Goal: Task Accomplishment & Management: Complete application form

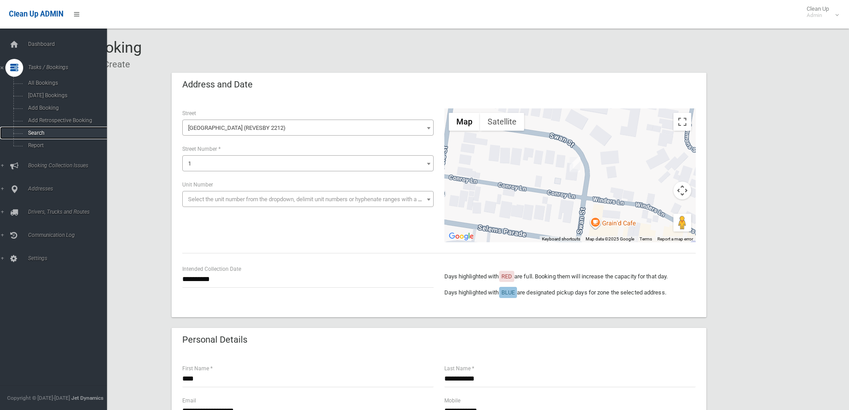
click at [34, 132] on span "Search" at bounding box center [65, 133] width 81 height 6
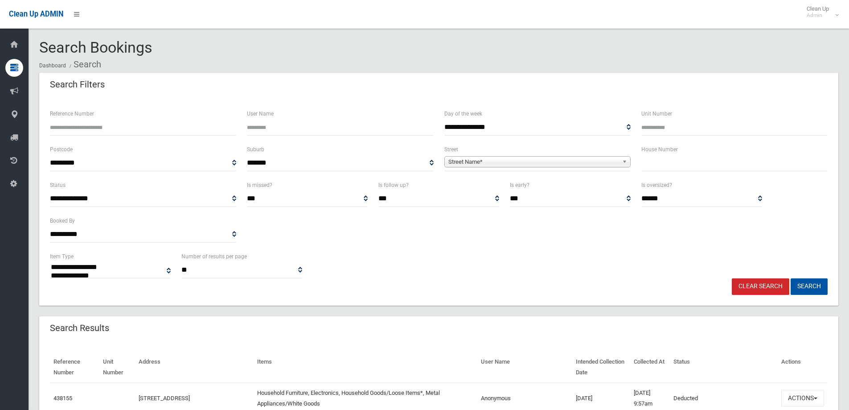
select select
click at [688, 165] on input "text" at bounding box center [734, 163] width 186 height 16
type input "**"
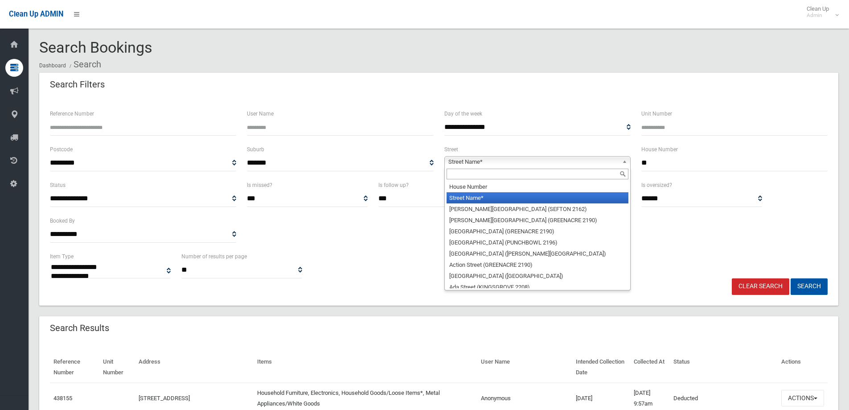
click at [624, 159] on b at bounding box center [626, 161] width 8 height 10
click at [593, 173] on input "text" at bounding box center [538, 173] width 182 height 11
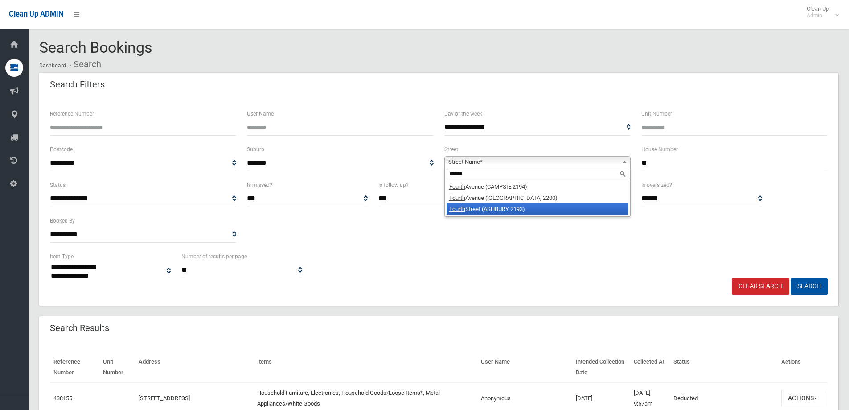
type input "******"
click at [556, 209] on li "Fourth Street (ASHBURY 2193)" at bounding box center [538, 208] width 182 height 11
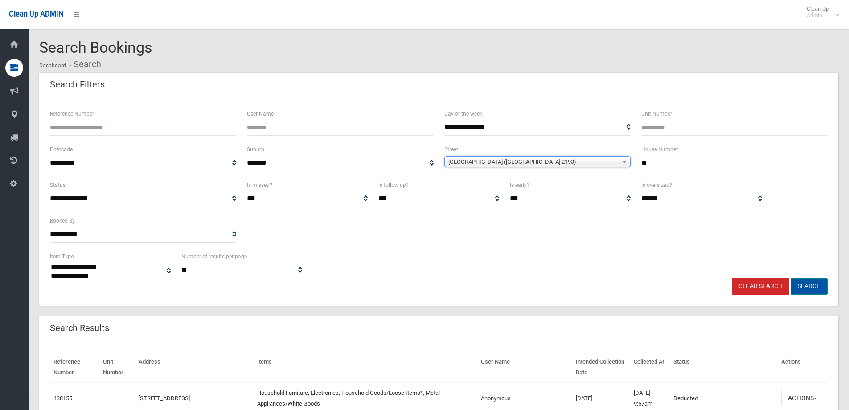
click at [810, 283] on button "Search" at bounding box center [809, 286] width 37 height 16
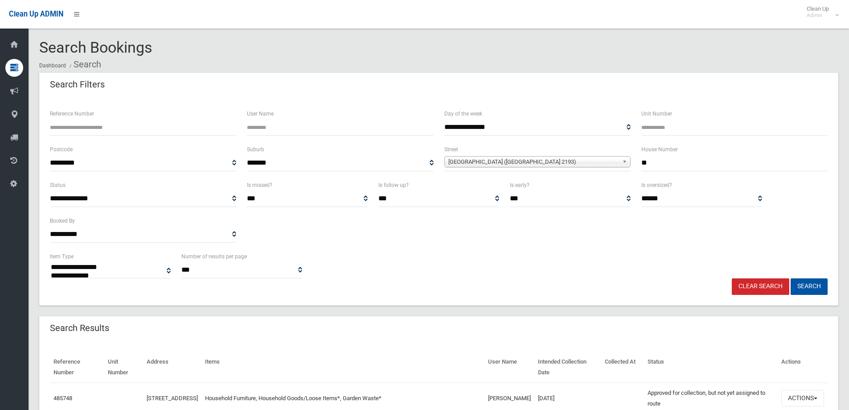
select select
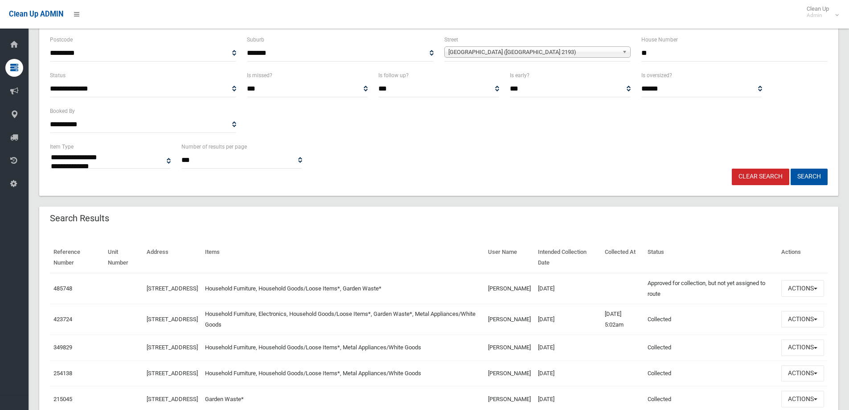
scroll to position [178, 0]
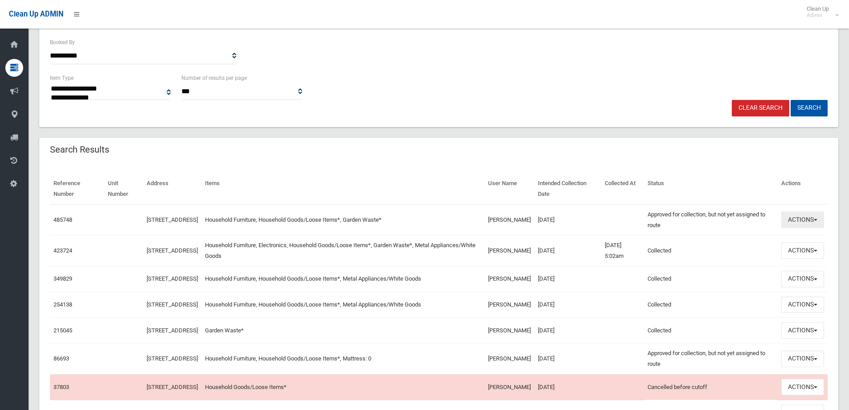
click at [815, 218] on button "Actions" at bounding box center [802, 219] width 43 height 16
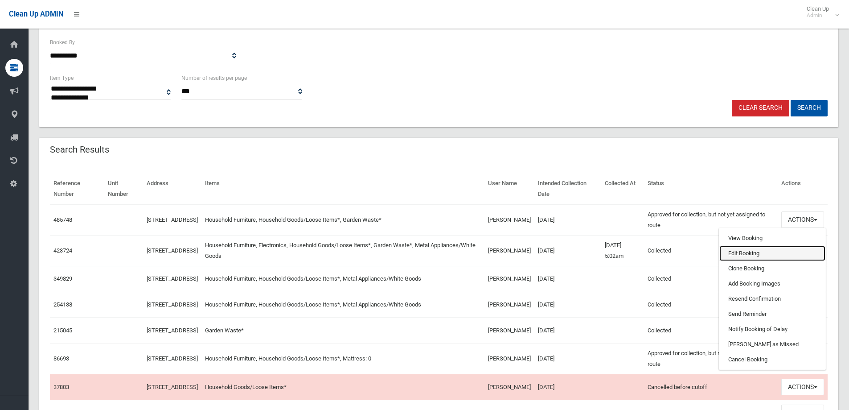
click at [743, 256] on link "Edit Booking" at bounding box center [772, 253] width 106 height 15
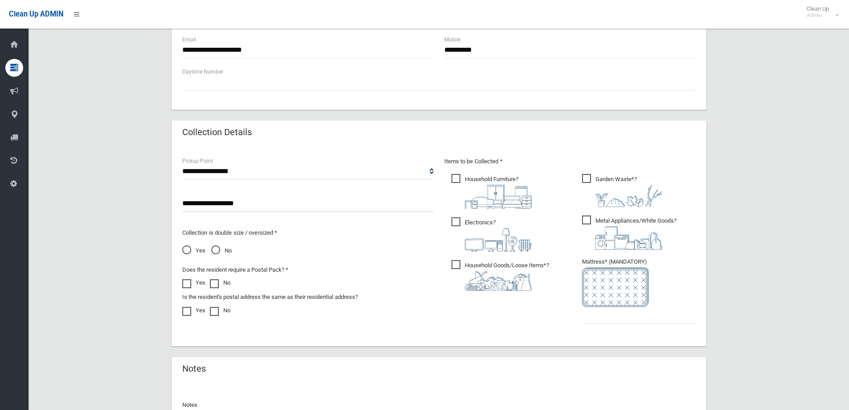
scroll to position [366, 0]
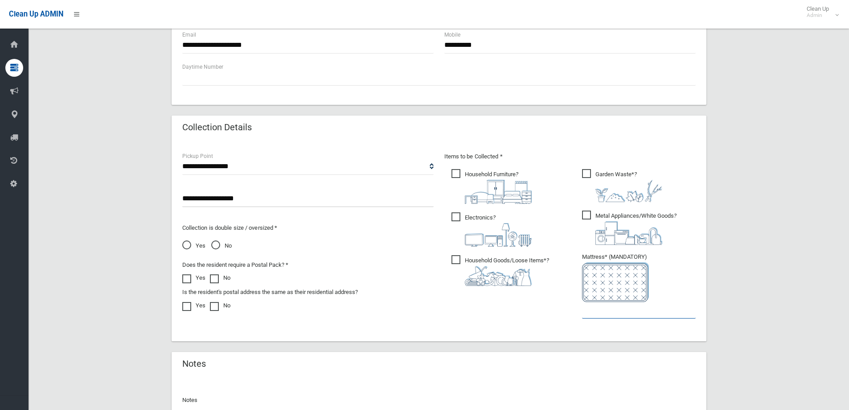
click at [610, 316] on input "text" at bounding box center [639, 310] width 114 height 16
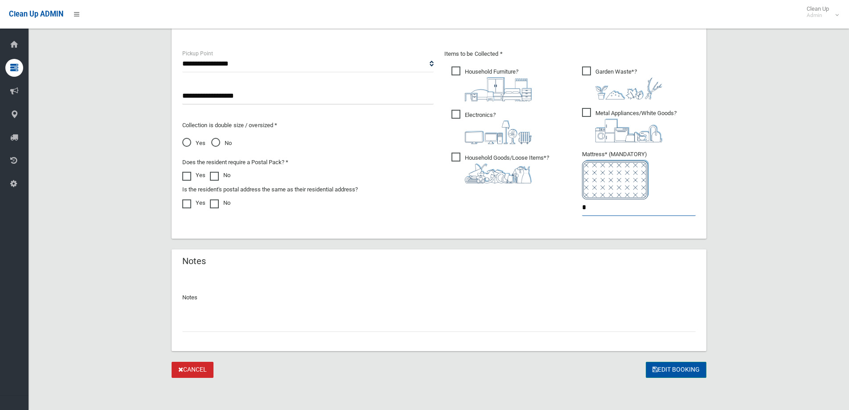
type input "*"
click at [674, 365] on button "Edit Booking" at bounding box center [676, 369] width 61 height 16
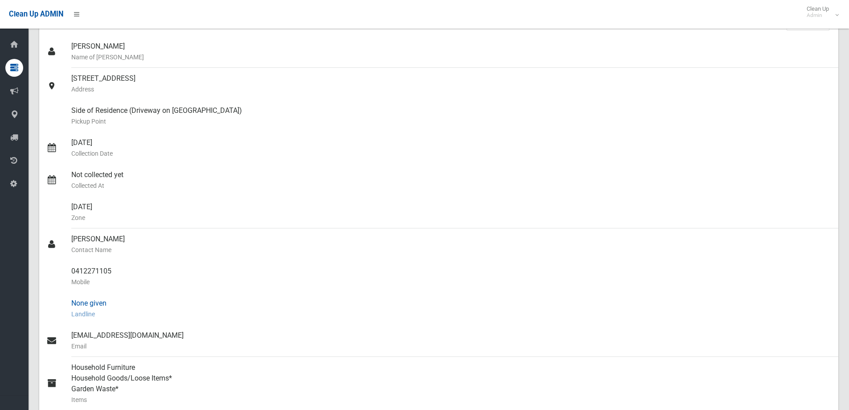
scroll to position [45, 0]
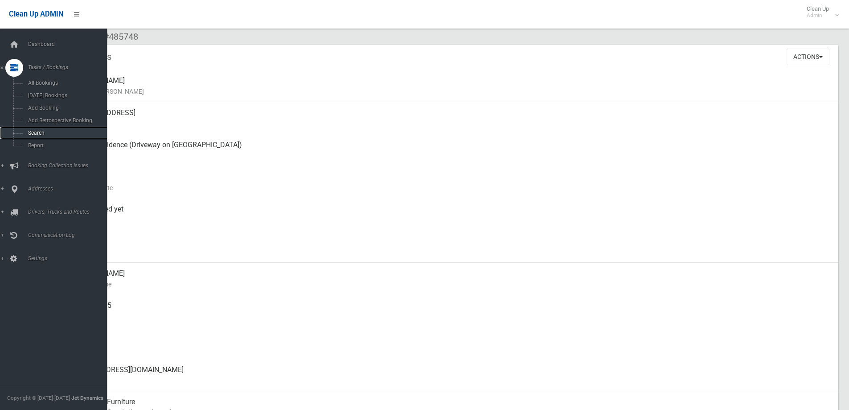
click at [34, 133] on span "Search" at bounding box center [65, 133] width 81 height 6
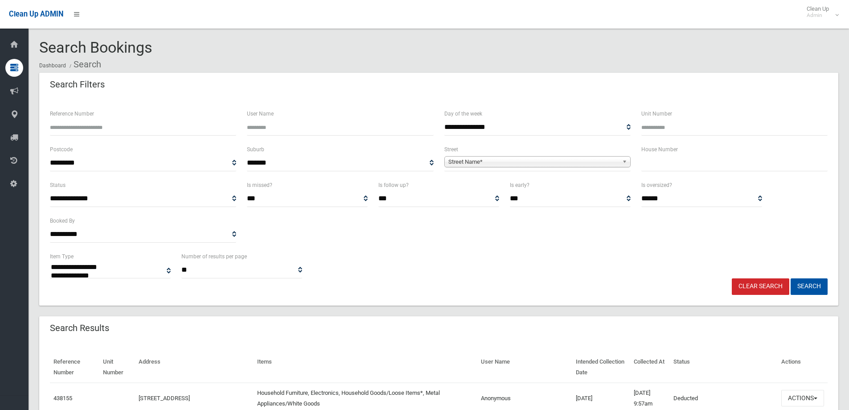
select select
click at [655, 164] on input "text" at bounding box center [734, 163] width 186 height 16
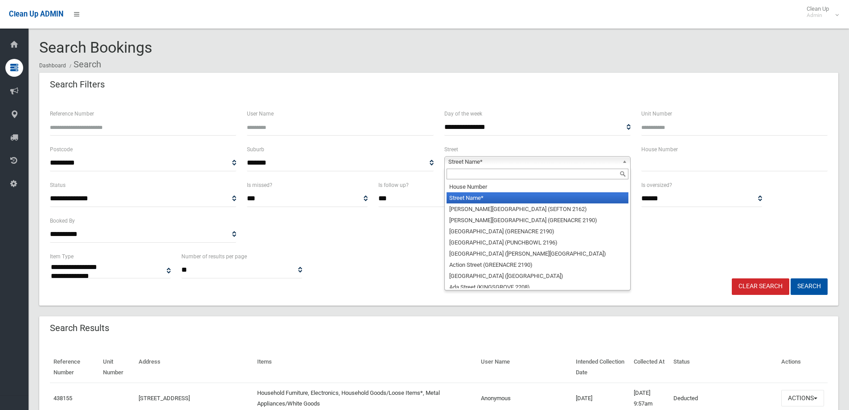
click at [624, 161] on b at bounding box center [626, 161] width 8 height 10
click at [554, 175] on input "text" at bounding box center [538, 173] width 182 height 11
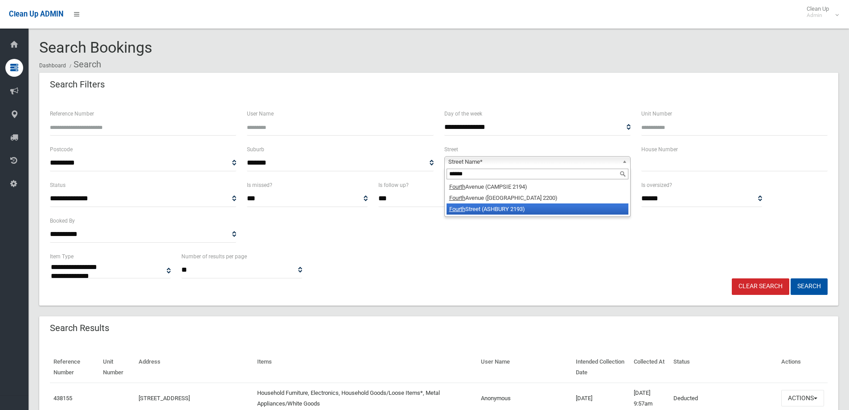
type input "******"
click at [544, 208] on li "Fourth Street (ASHBURY 2193)" at bounding box center [538, 208] width 182 height 11
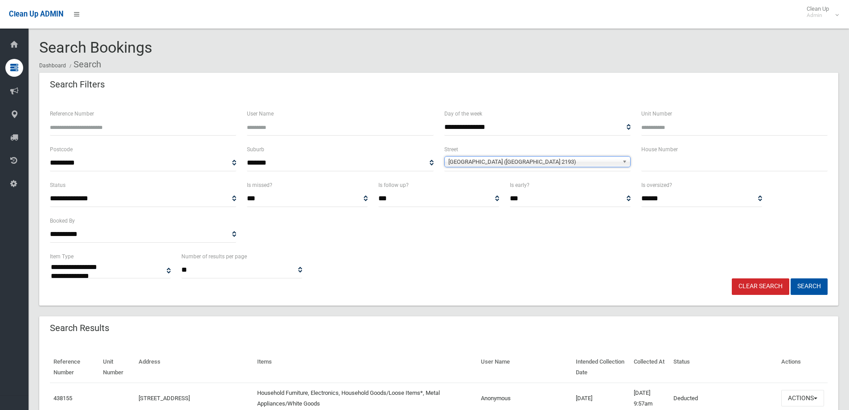
click at [669, 169] on input "text" at bounding box center [734, 163] width 186 height 16
type input "**"
click at [791, 278] on button "Search" at bounding box center [809, 286] width 37 height 16
click at [803, 283] on button "Search" at bounding box center [809, 286] width 37 height 16
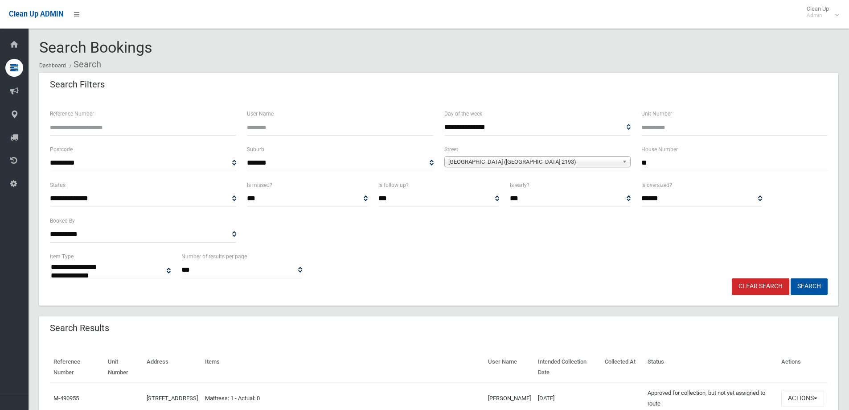
select select
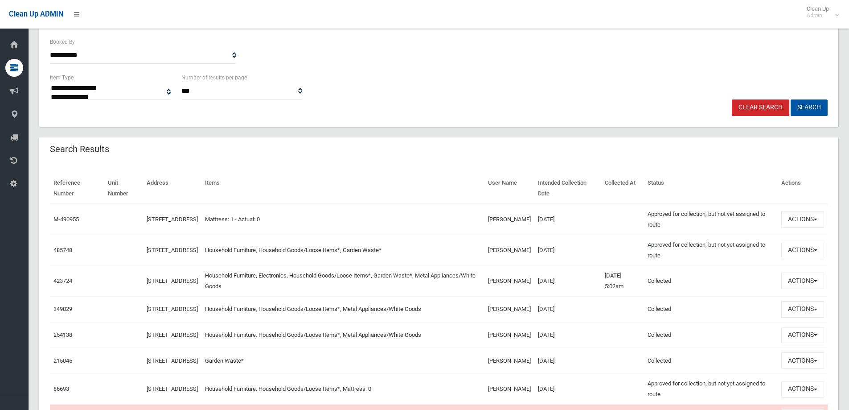
scroll to position [181, 0]
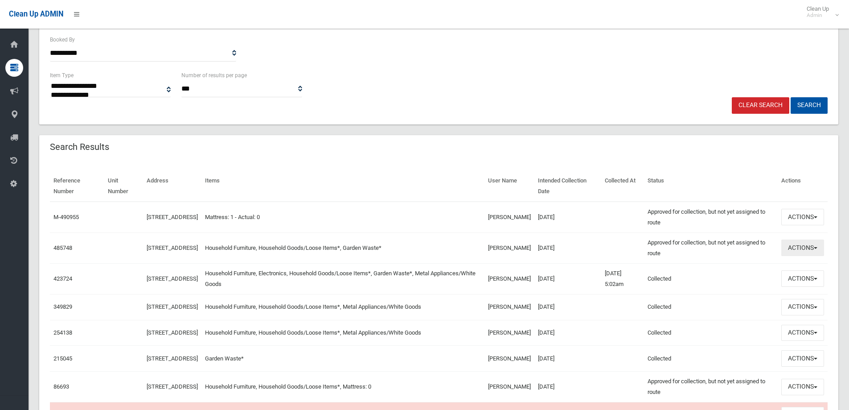
click at [818, 247] on button "Actions" at bounding box center [802, 247] width 43 height 16
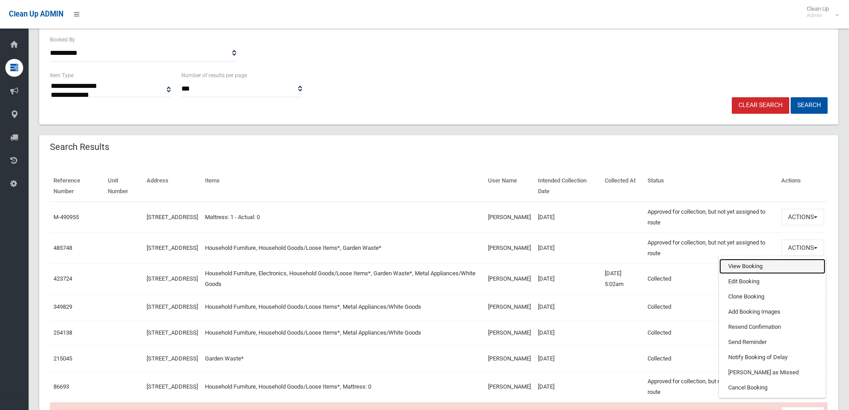
click at [742, 269] on link "View Booking" at bounding box center [772, 266] width 106 height 15
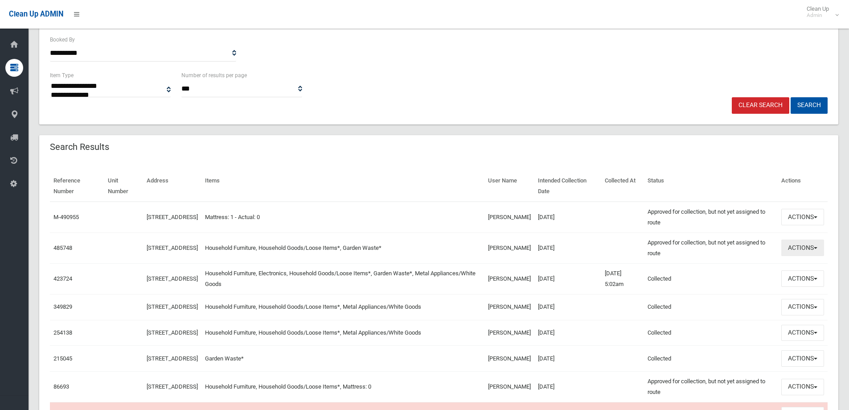
click at [819, 245] on button "Actions" at bounding box center [802, 247] width 43 height 16
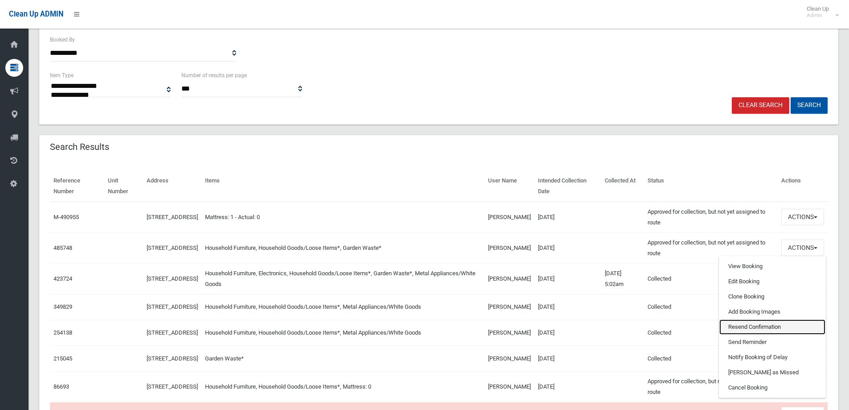
click at [790, 324] on link "Resend Confirmation" at bounding box center [772, 326] width 106 height 15
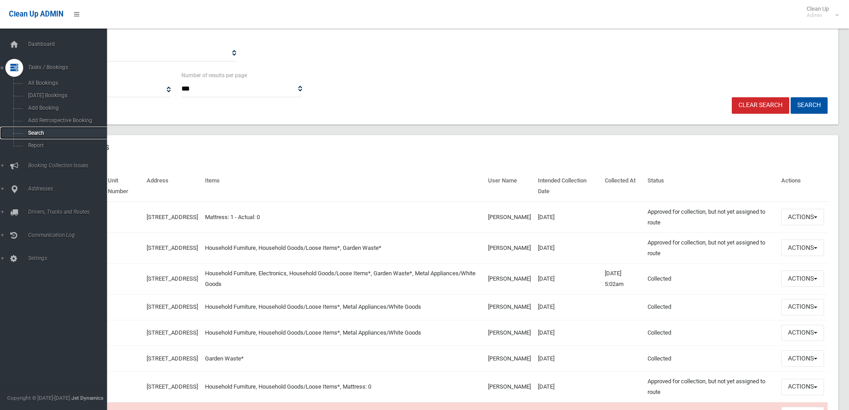
click at [34, 133] on span "Search" at bounding box center [65, 133] width 81 height 6
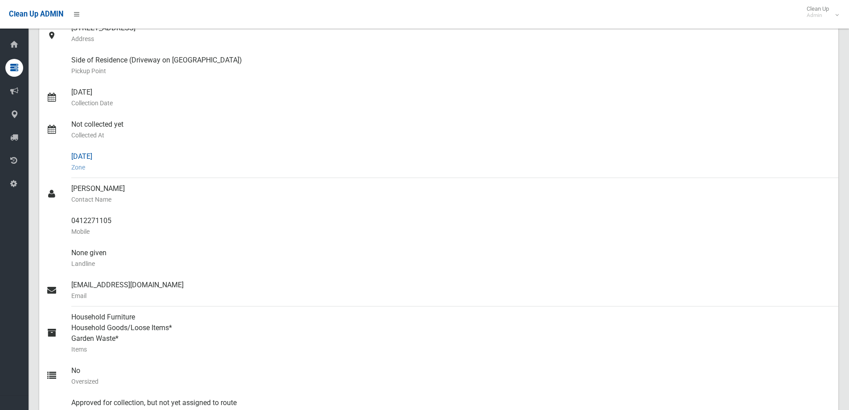
scroll to position [134, 0]
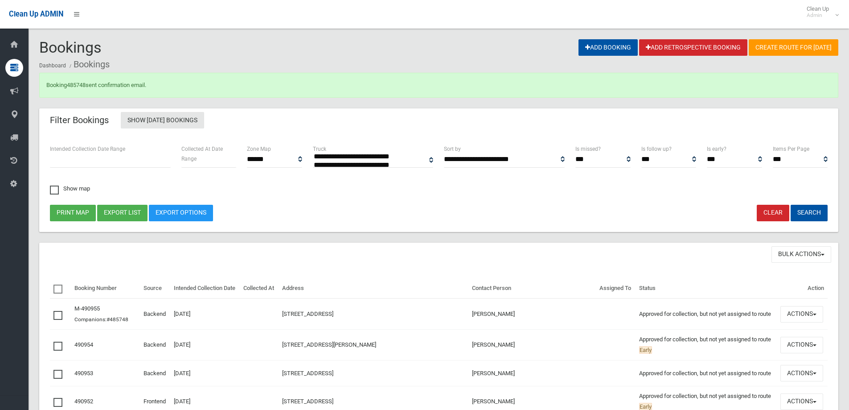
select select
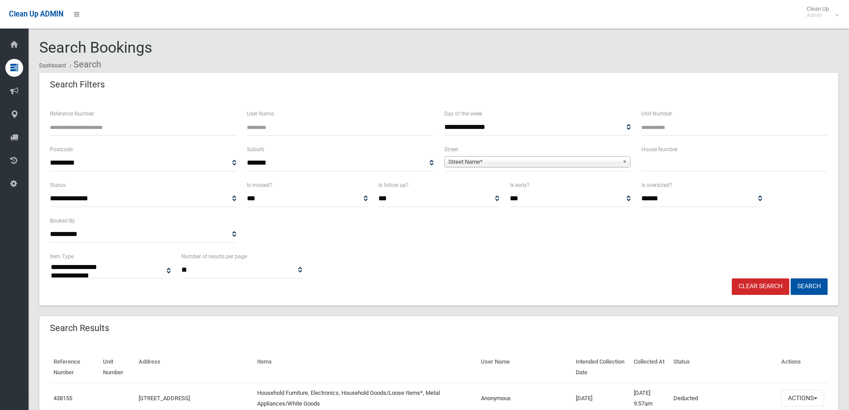
select select
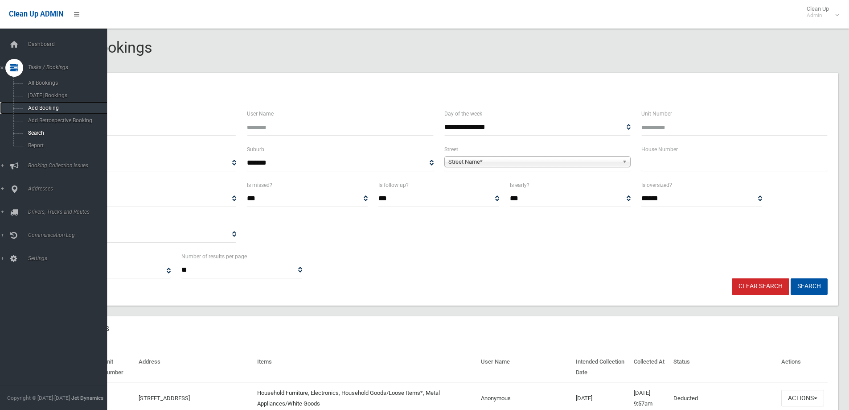
click at [40, 106] on span "Add Booking" at bounding box center [65, 108] width 81 height 6
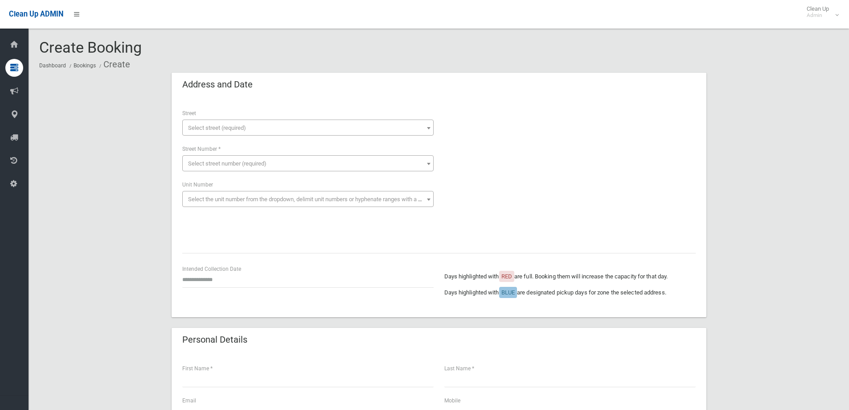
click at [232, 125] on span "Select street (required)" at bounding box center [217, 127] width 58 height 7
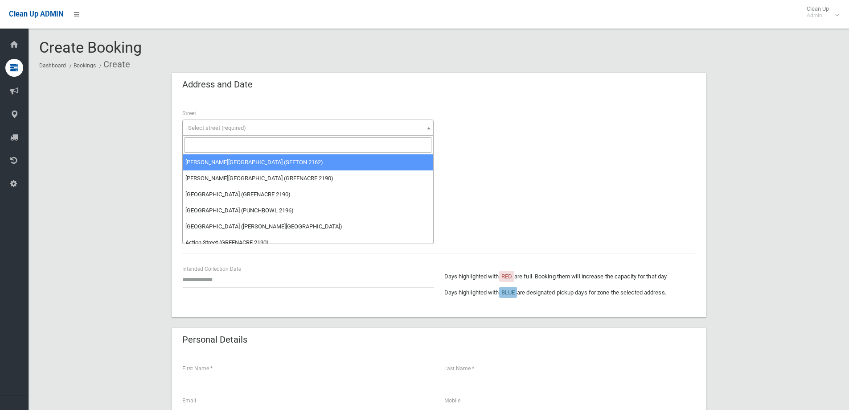
click at [222, 144] on input "search" at bounding box center [308, 144] width 247 height 15
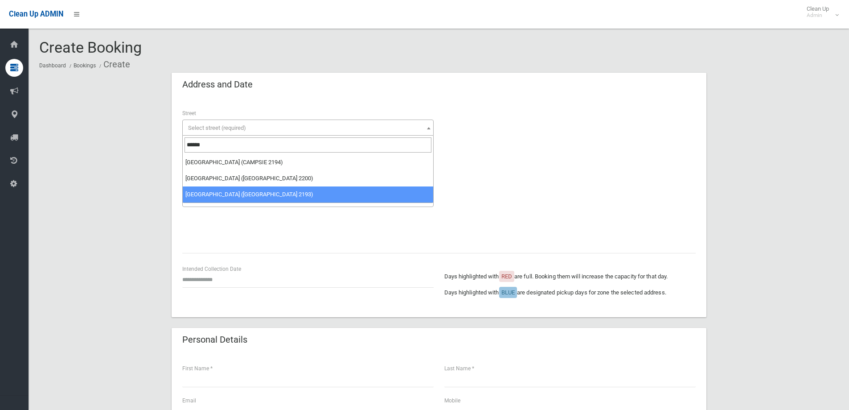
type input "******"
select select "***"
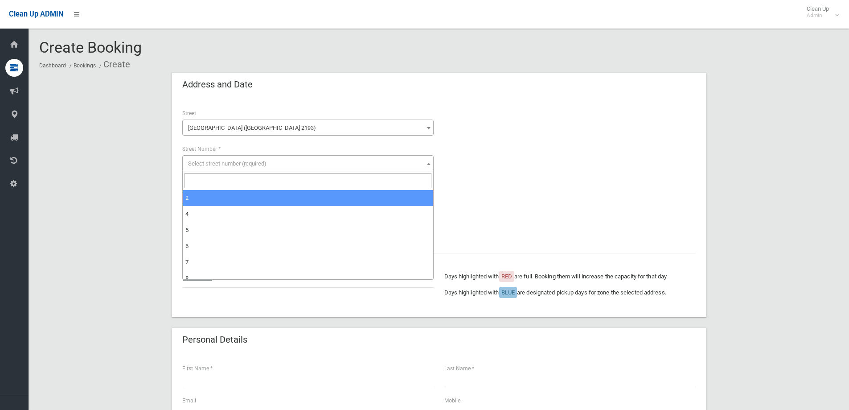
click at [201, 160] on span "Select street number (required)" at bounding box center [227, 163] width 78 height 7
click at [202, 181] on input "search" at bounding box center [308, 180] width 247 height 15
type input "**"
select select "**"
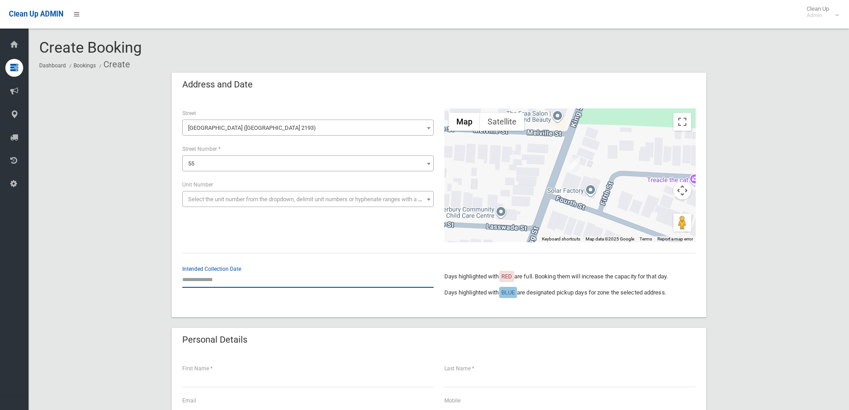
click at [208, 279] on input "text" at bounding box center [307, 279] width 251 height 16
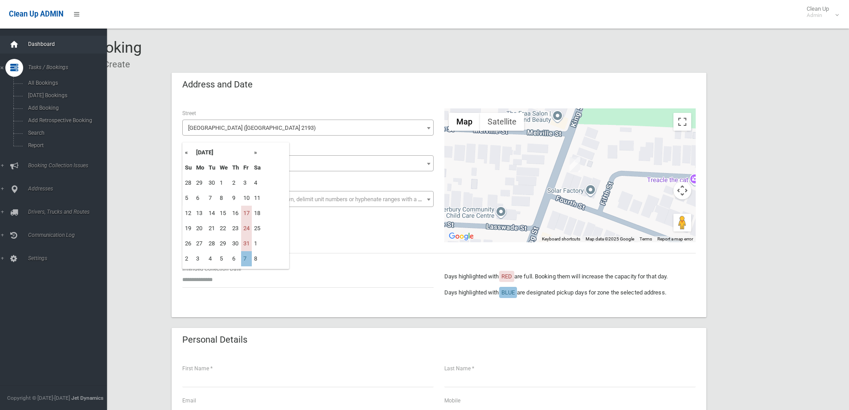
click at [19, 41] on icon at bounding box center [14, 45] width 10 height 18
